Goal: Find specific page/section: Find specific page/section

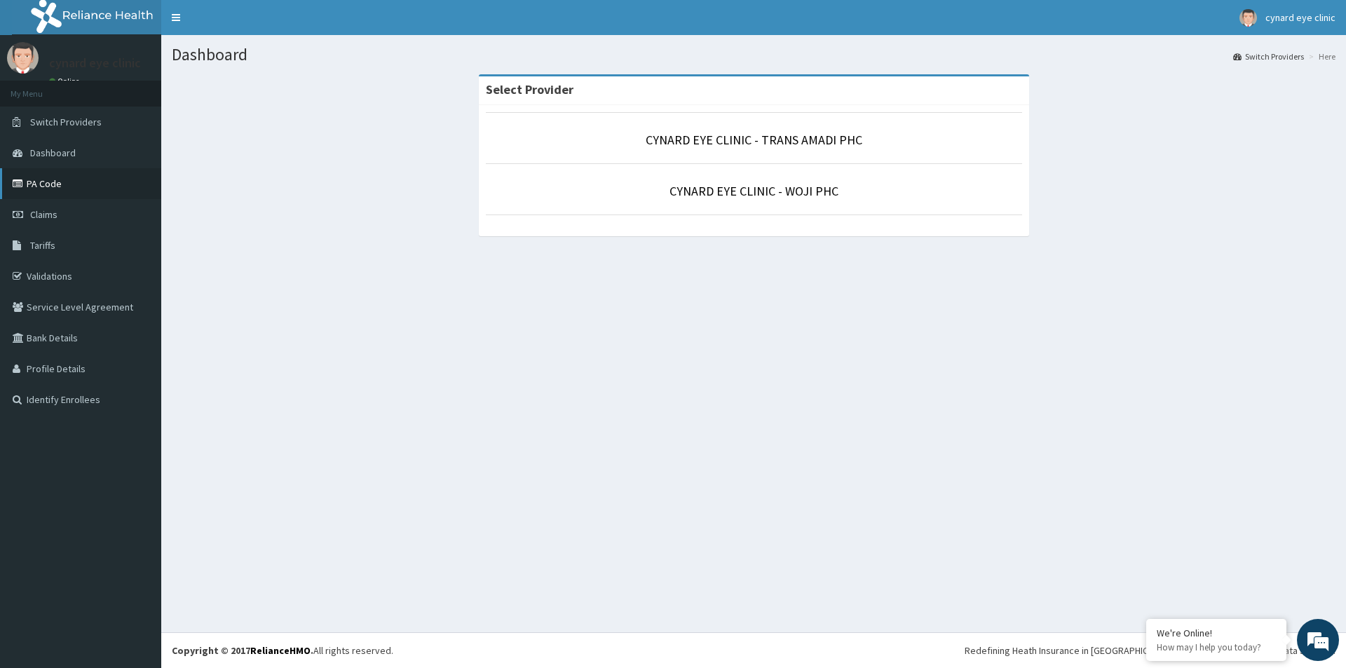
click at [35, 183] on link "PA Code" at bounding box center [80, 183] width 161 height 31
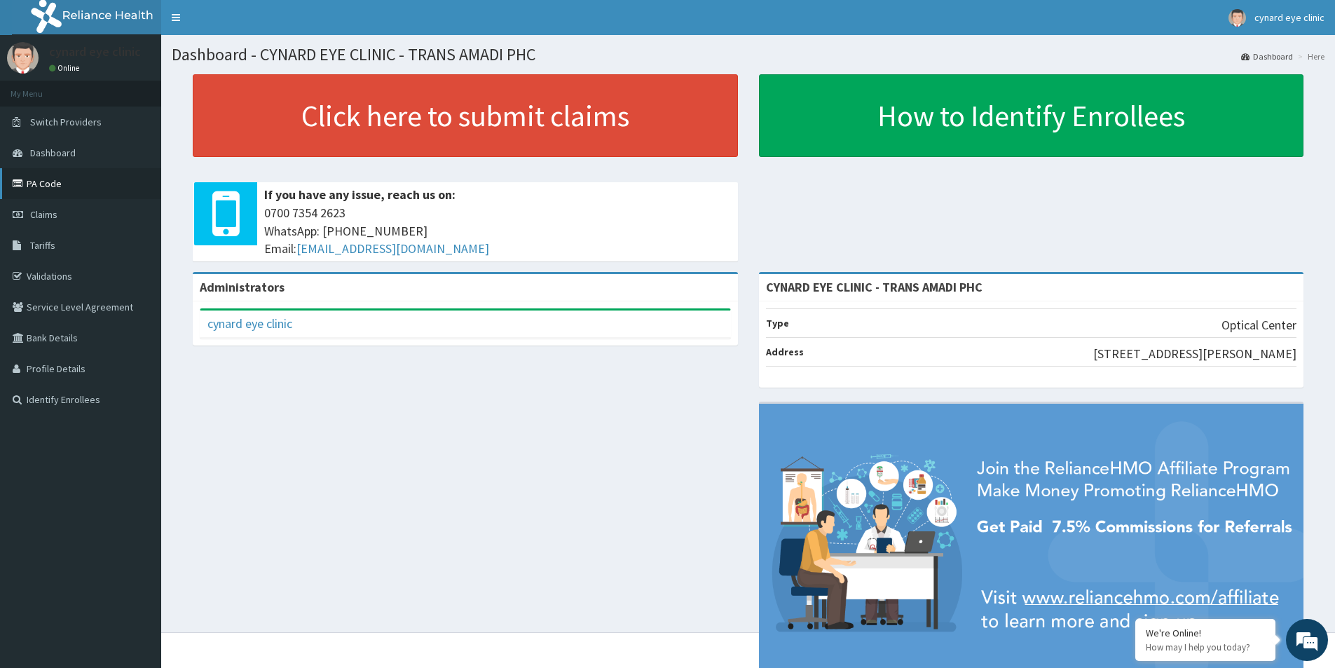
click at [39, 184] on link "PA Code" at bounding box center [80, 183] width 161 height 31
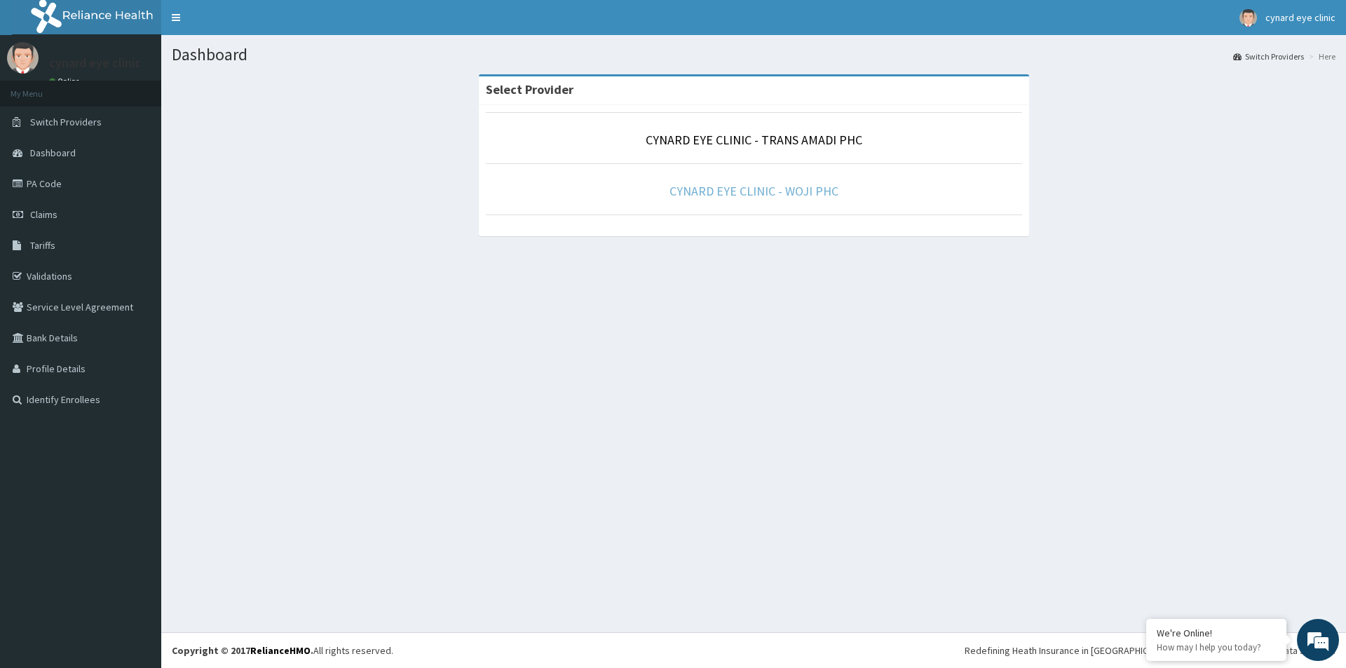
click at [713, 188] on link "CYNARD EYE CLINIC - WOJI PHC" at bounding box center [753, 191] width 169 height 16
